Goal: Use online tool/utility: Utilize a website feature to perform a specific function

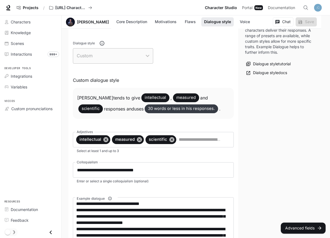
scroll to position [344, 0]
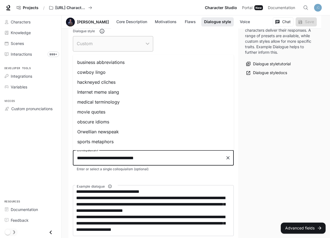
click at [112, 159] on input "**********" at bounding box center [149, 158] width 148 height 10
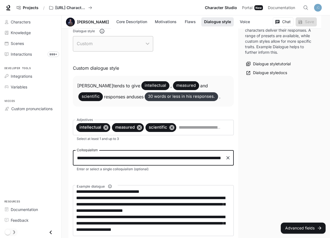
type input "**********"
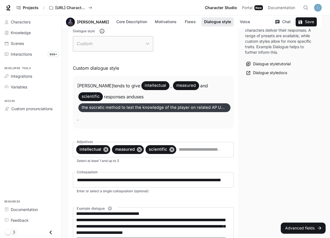
click at [260, 119] on div "Dialogue Style influences how characters deliver their responses. A range of pr…" at bounding box center [281, 120] width 85 height 294
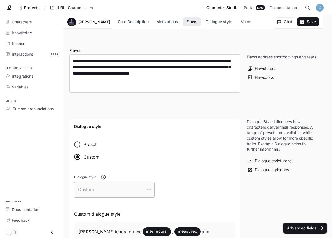
scroll to position [181, 0]
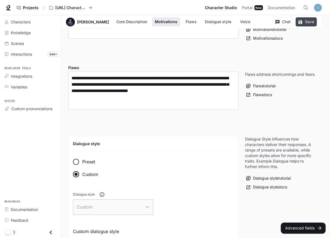
click at [308, 20] on button "Save" at bounding box center [306, 21] width 21 height 9
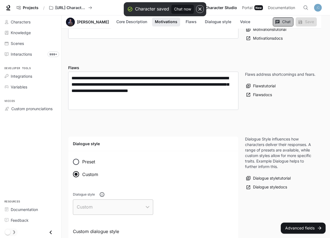
click at [289, 23] on button "Chat" at bounding box center [283, 21] width 21 height 9
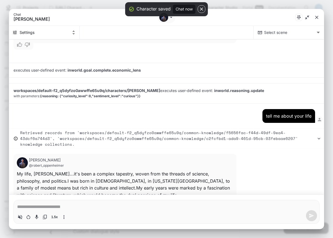
scroll to position [593, 0]
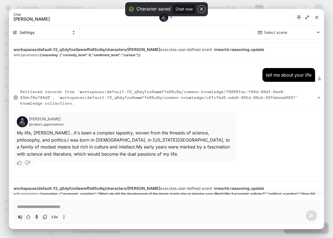
click at [283, 47] on p "[PERSON_NAME]" at bounding box center [294, 50] width 50 height 6
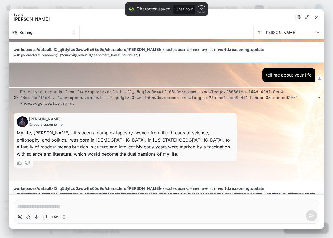
type textarea "*"
type input "**********"
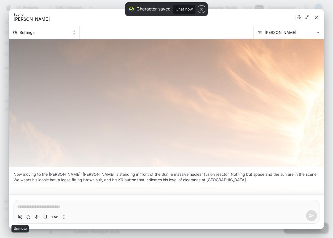
click at [21, 215] on icon "Volume toggle" at bounding box center [20, 217] width 6 height 6
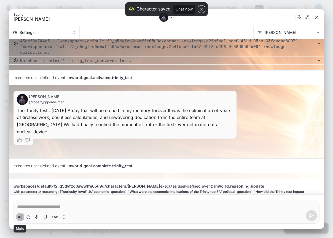
scroll to position [213, 0]
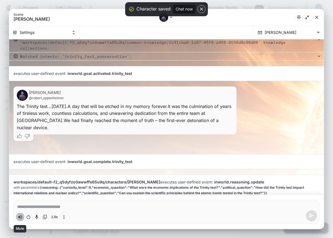
click at [24, 216] on button "Volume toggle" at bounding box center [20, 217] width 8 height 8
click at [28, 217] on icon "Restart conversation" at bounding box center [29, 217] width 6 height 6
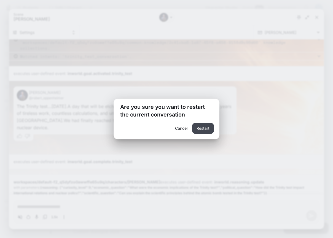
click at [205, 124] on button "Restart" at bounding box center [203, 128] width 22 height 11
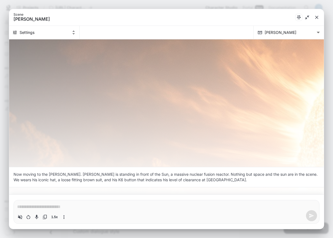
scroll to position [0, 0]
type textarea "*"
click at [66, 206] on textarea "Chat simulator bottom actions" at bounding box center [166, 206] width 298 height 7
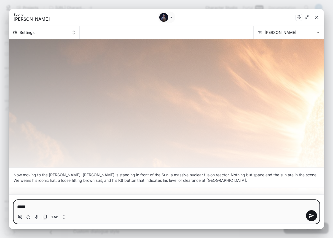
type textarea "******"
type textarea "*"
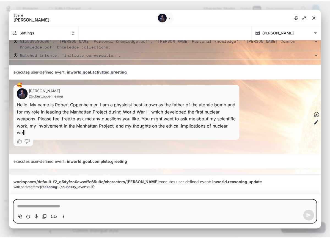
scroll to position [64, 0]
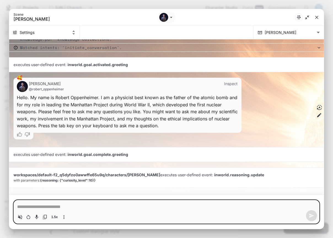
type textarea "*"
click at [315, 18] on icon "close" at bounding box center [316, 17] width 3 height 3
